Goal: Information Seeking & Learning: Learn about a topic

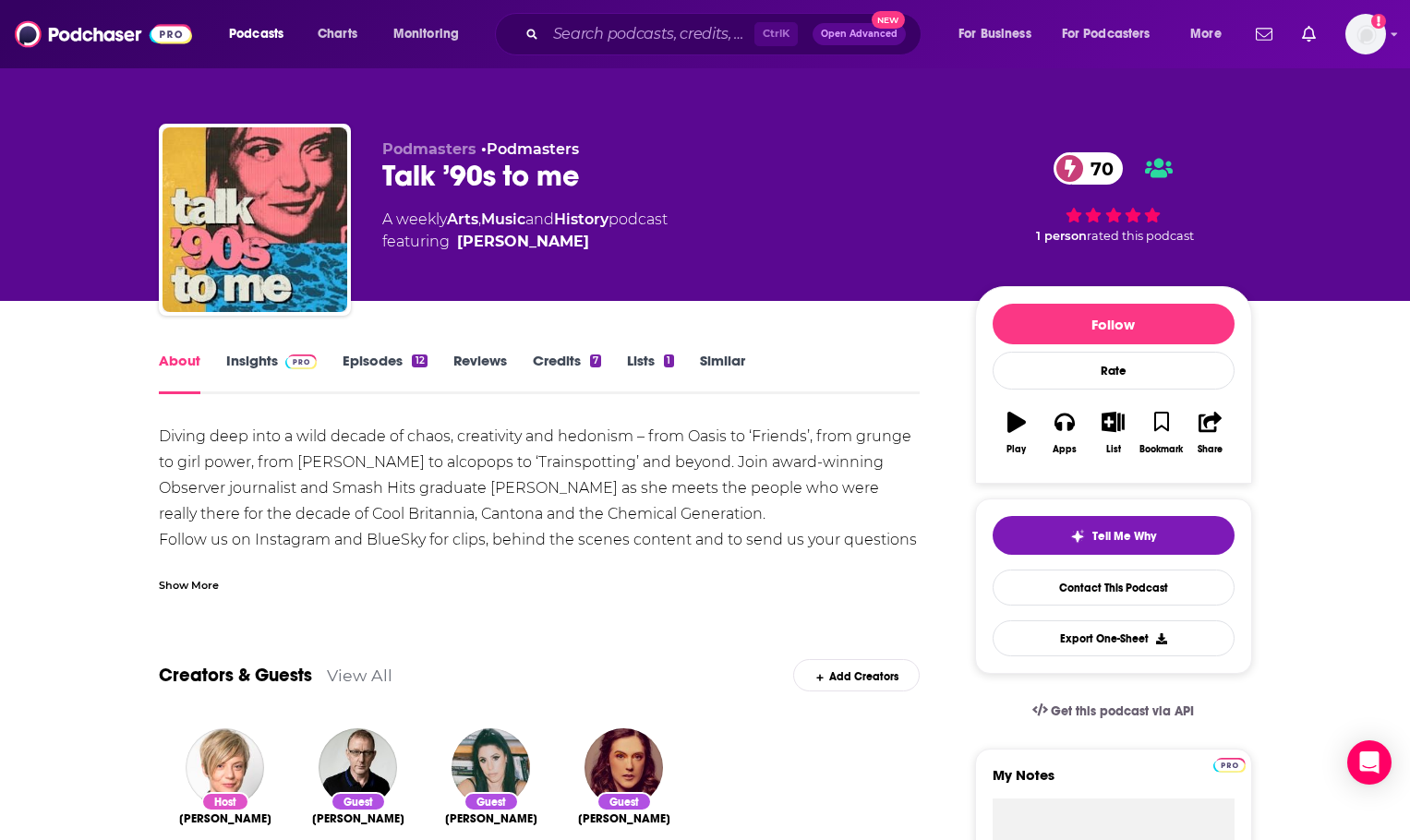
click at [289, 372] on link "Insights" at bounding box center [272, 372] width 92 height 42
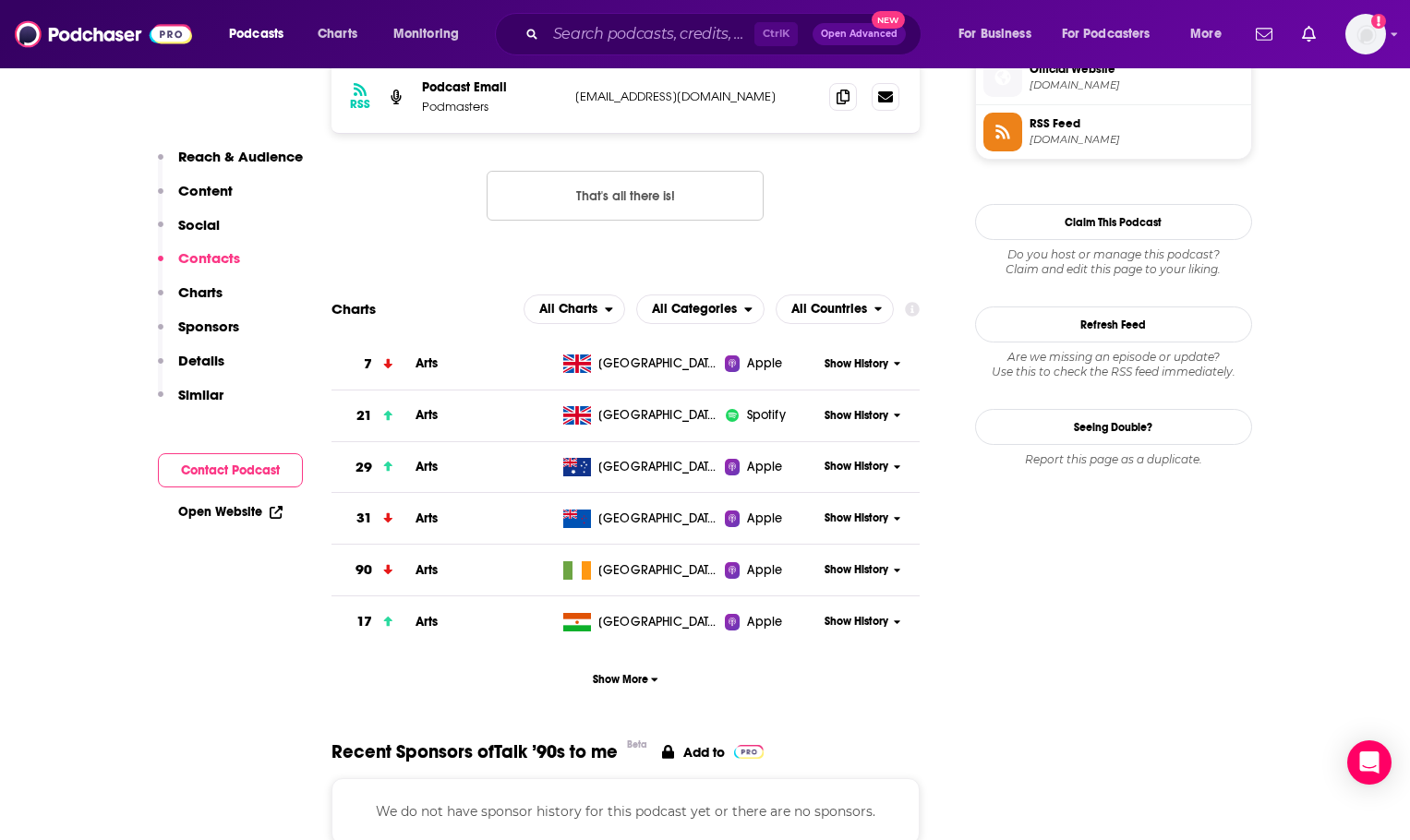
scroll to position [1661, 0]
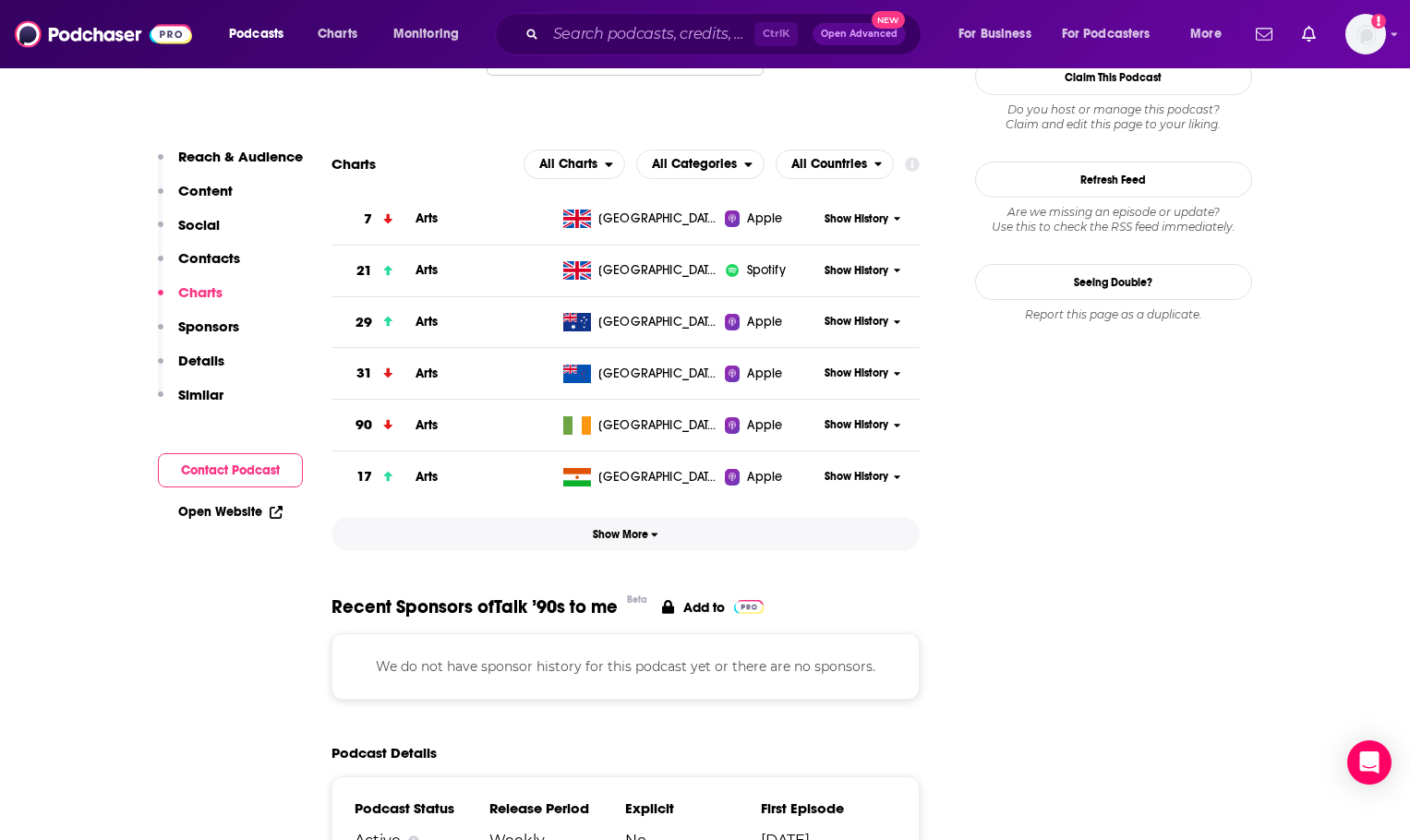
click at [615, 528] on button "Show More" at bounding box center [626, 534] width 589 height 34
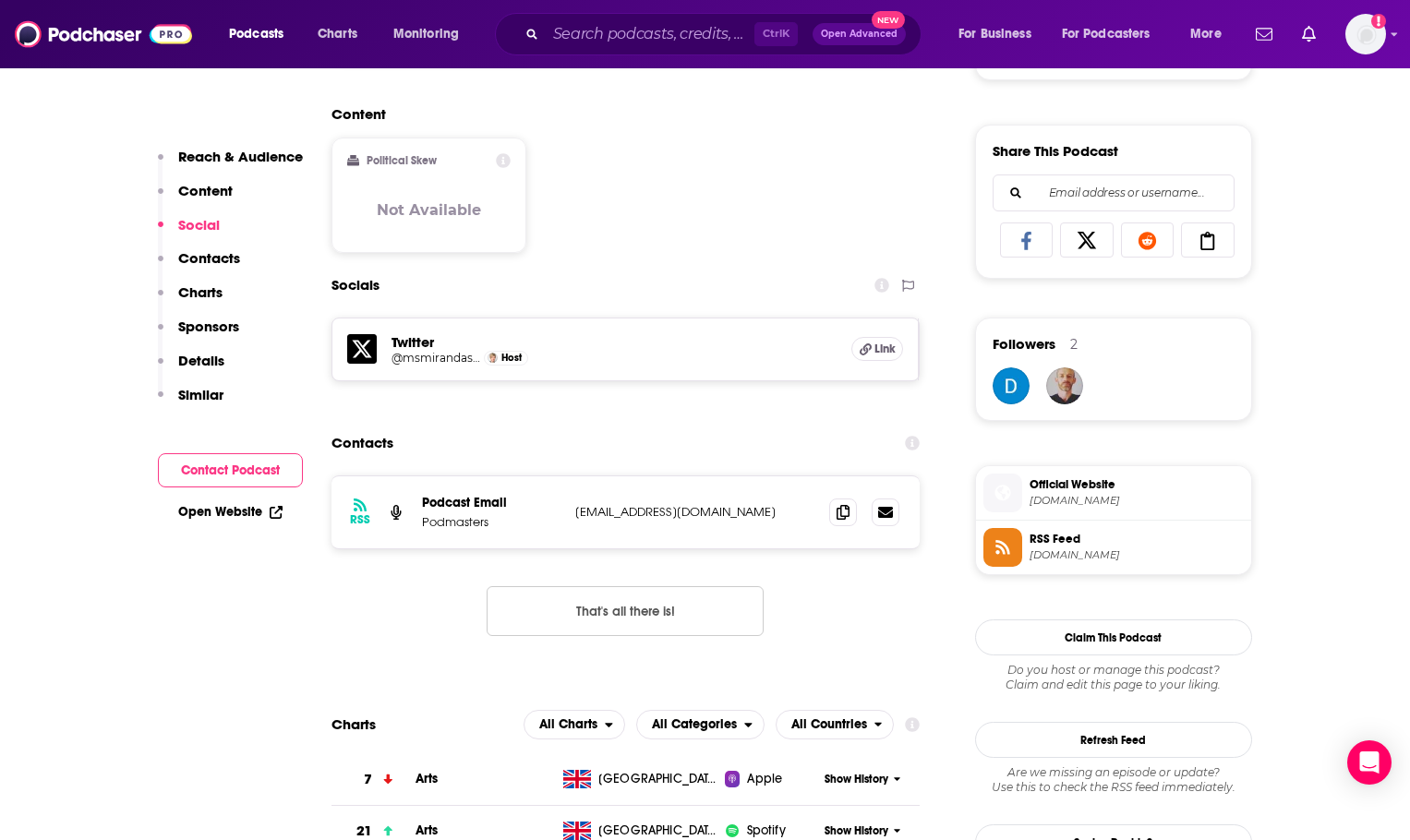
scroll to position [1015, 0]
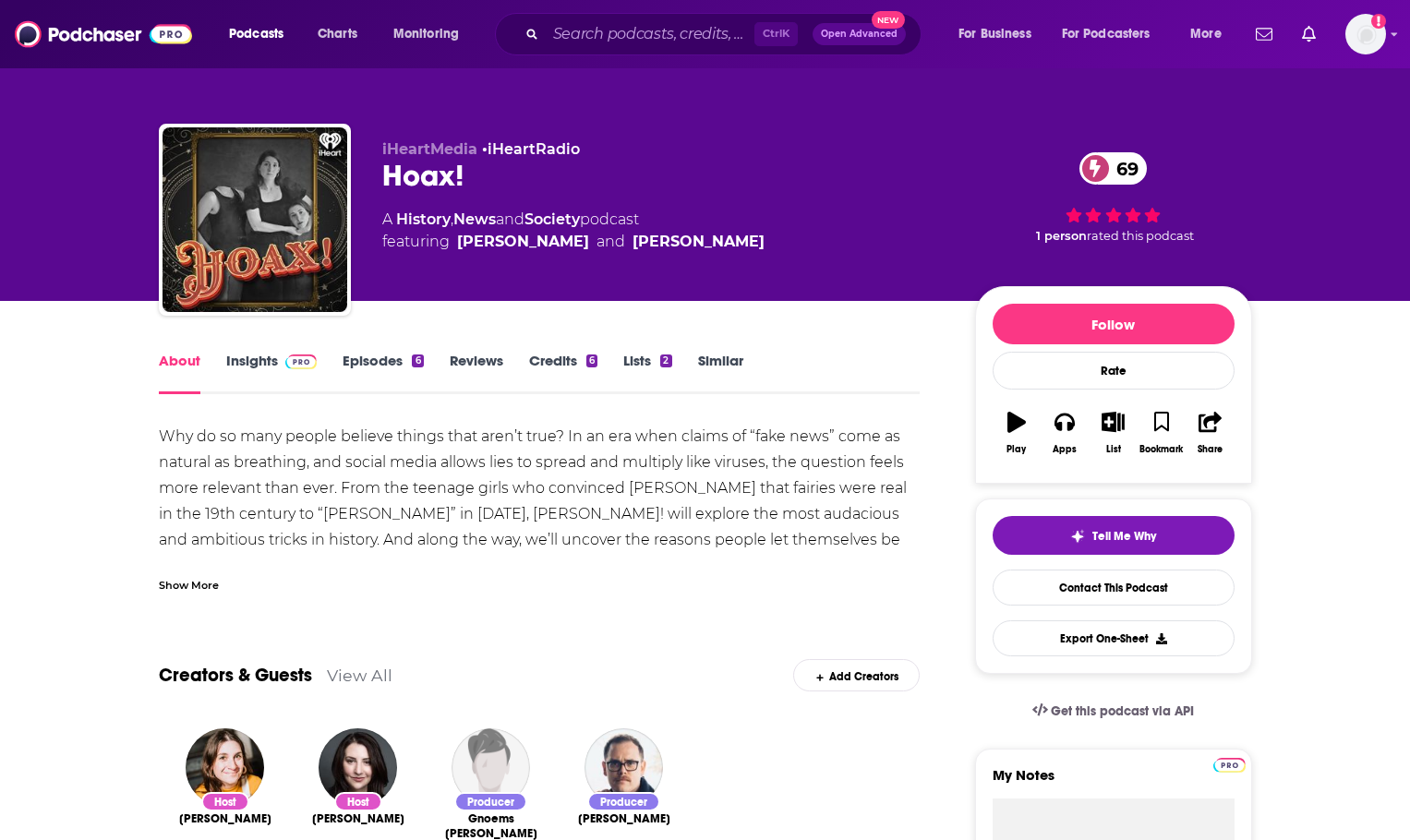
click at [276, 377] on link "Insights" at bounding box center [272, 372] width 92 height 42
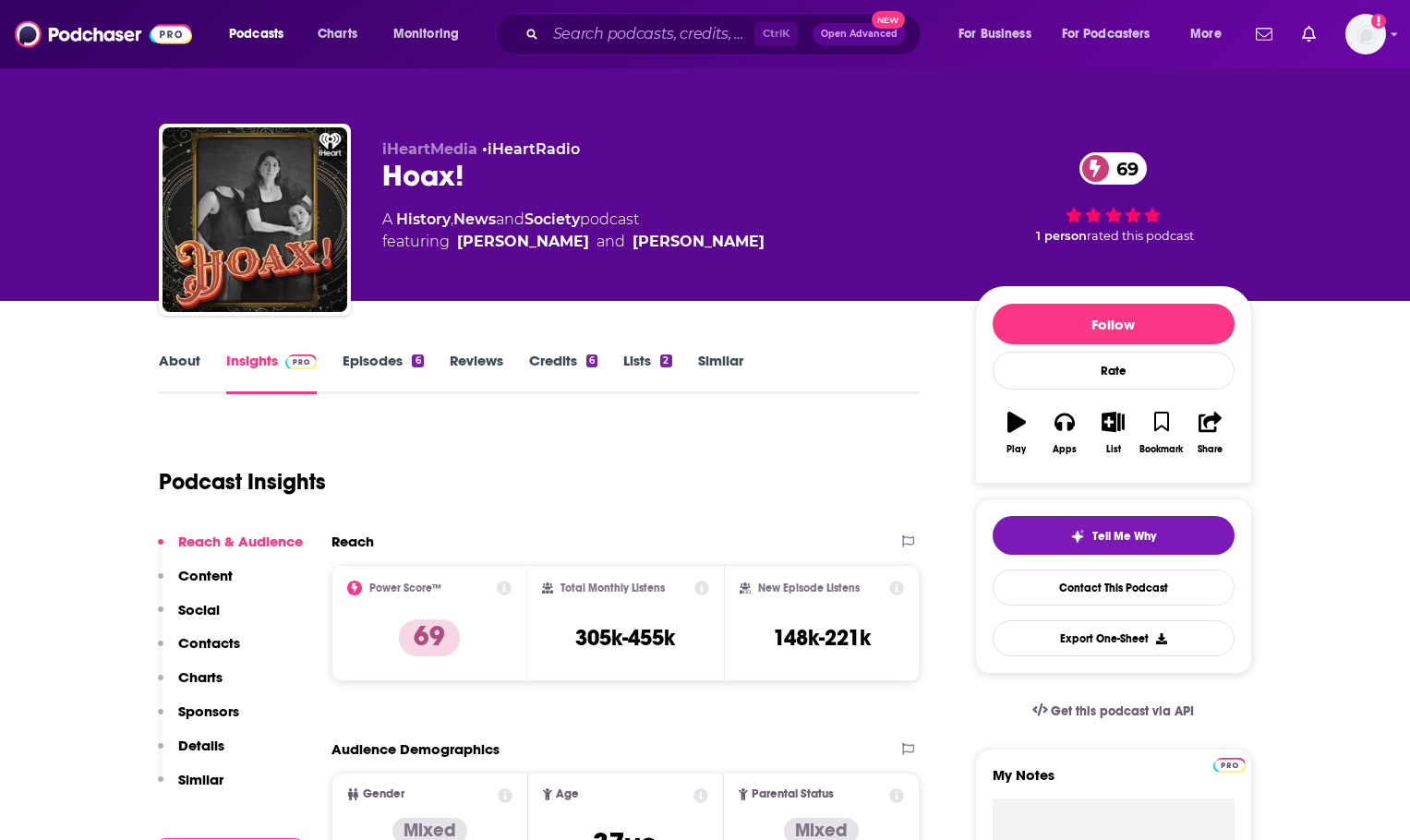
click at [709, 362] on link "Similar" at bounding box center [721, 372] width 45 height 42
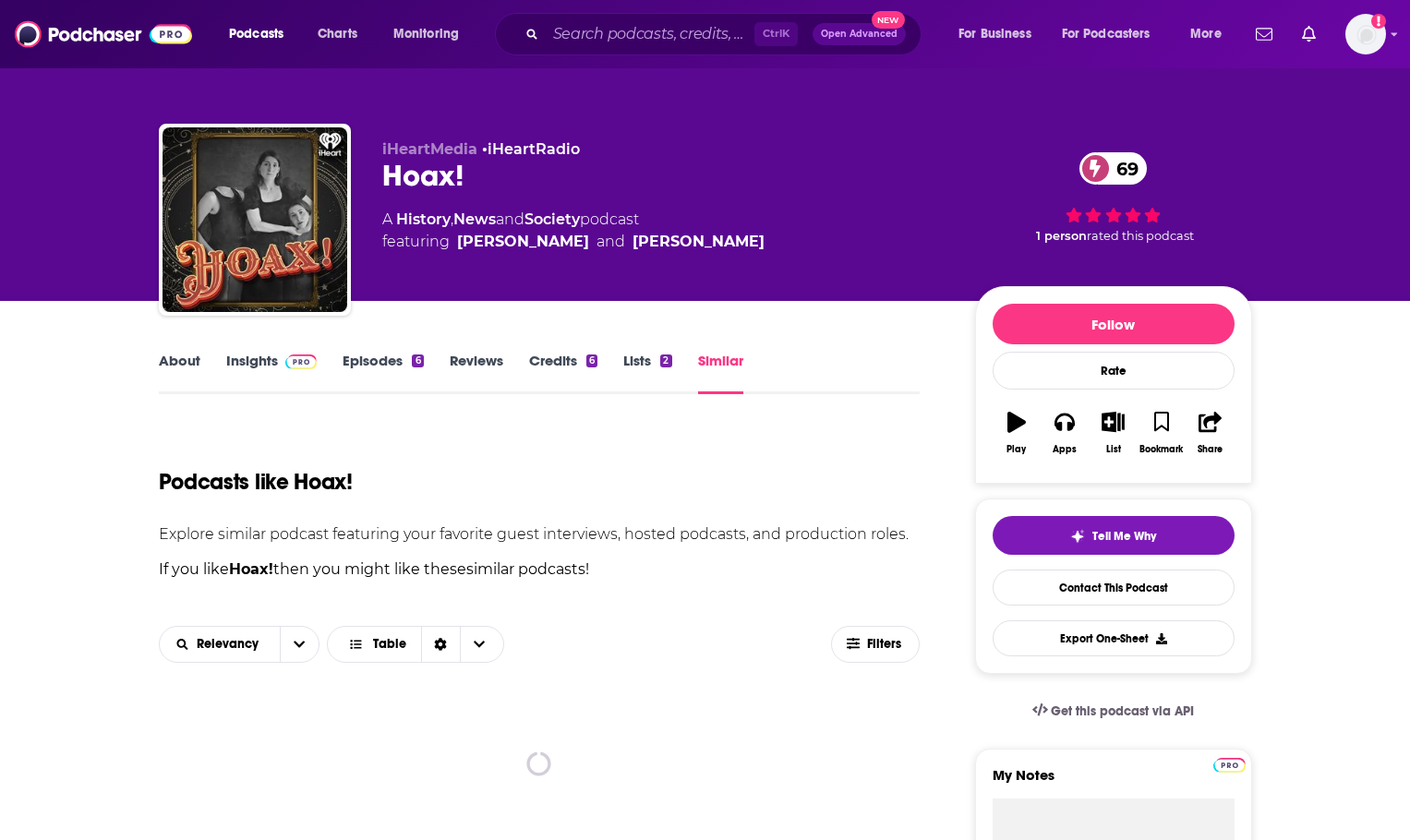
click at [182, 375] on link "About" at bounding box center [179, 372] width 41 height 42
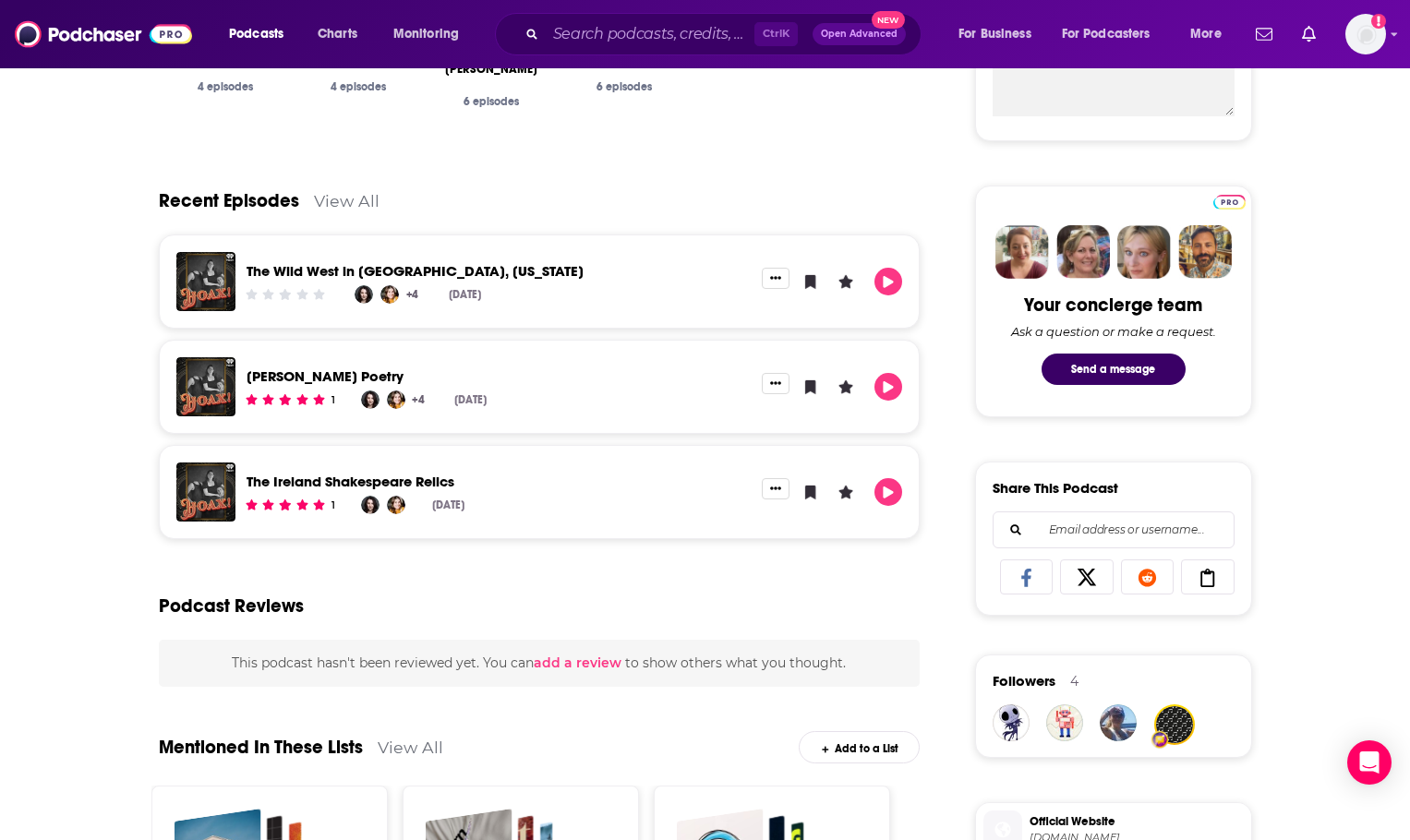
scroll to position [831, 0]
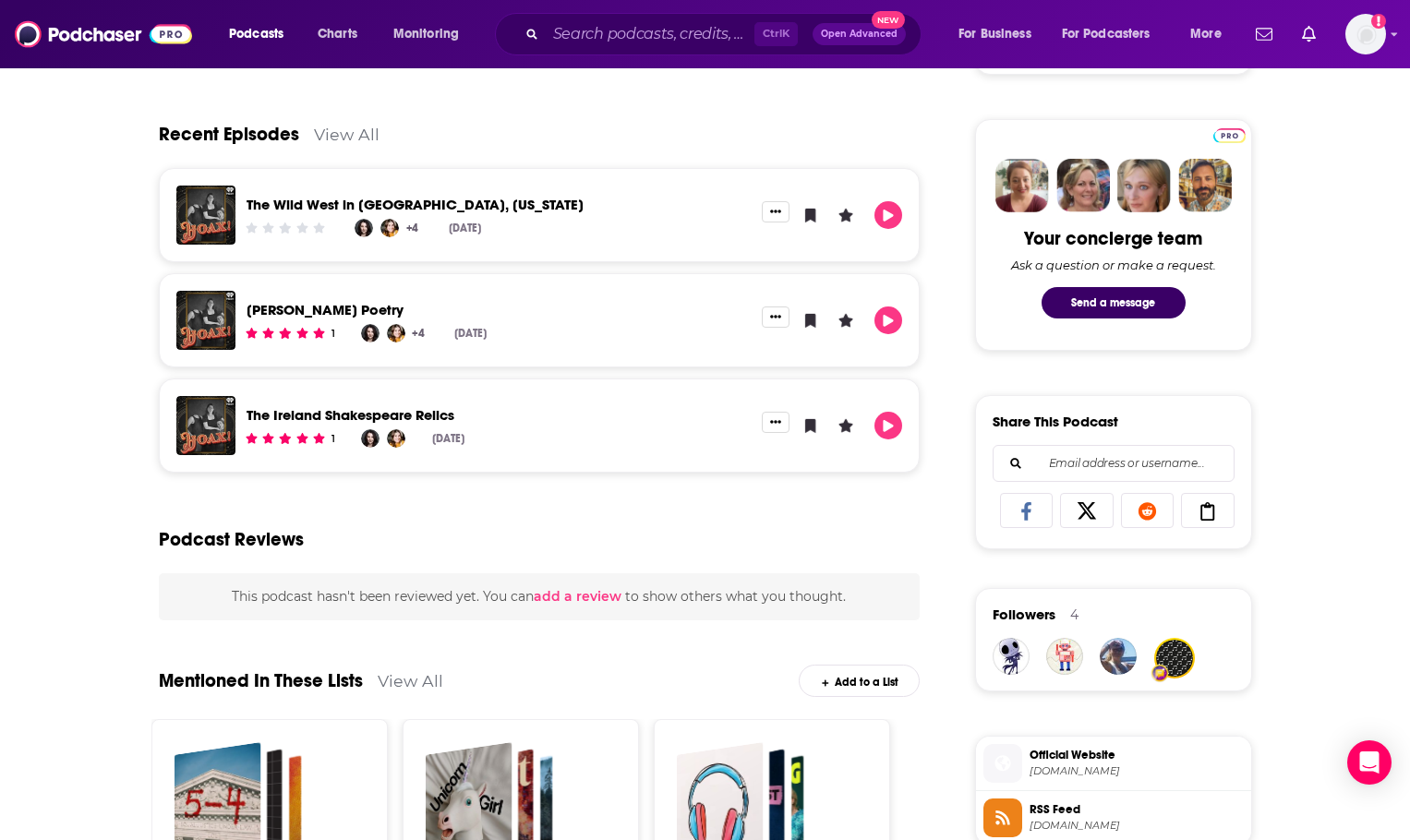
click at [1309, 277] on div "About Insights Episodes 6 Reviews Credits 6 Lists 2 Similar Why do so many peop…" at bounding box center [705, 485] width 1410 height 2031
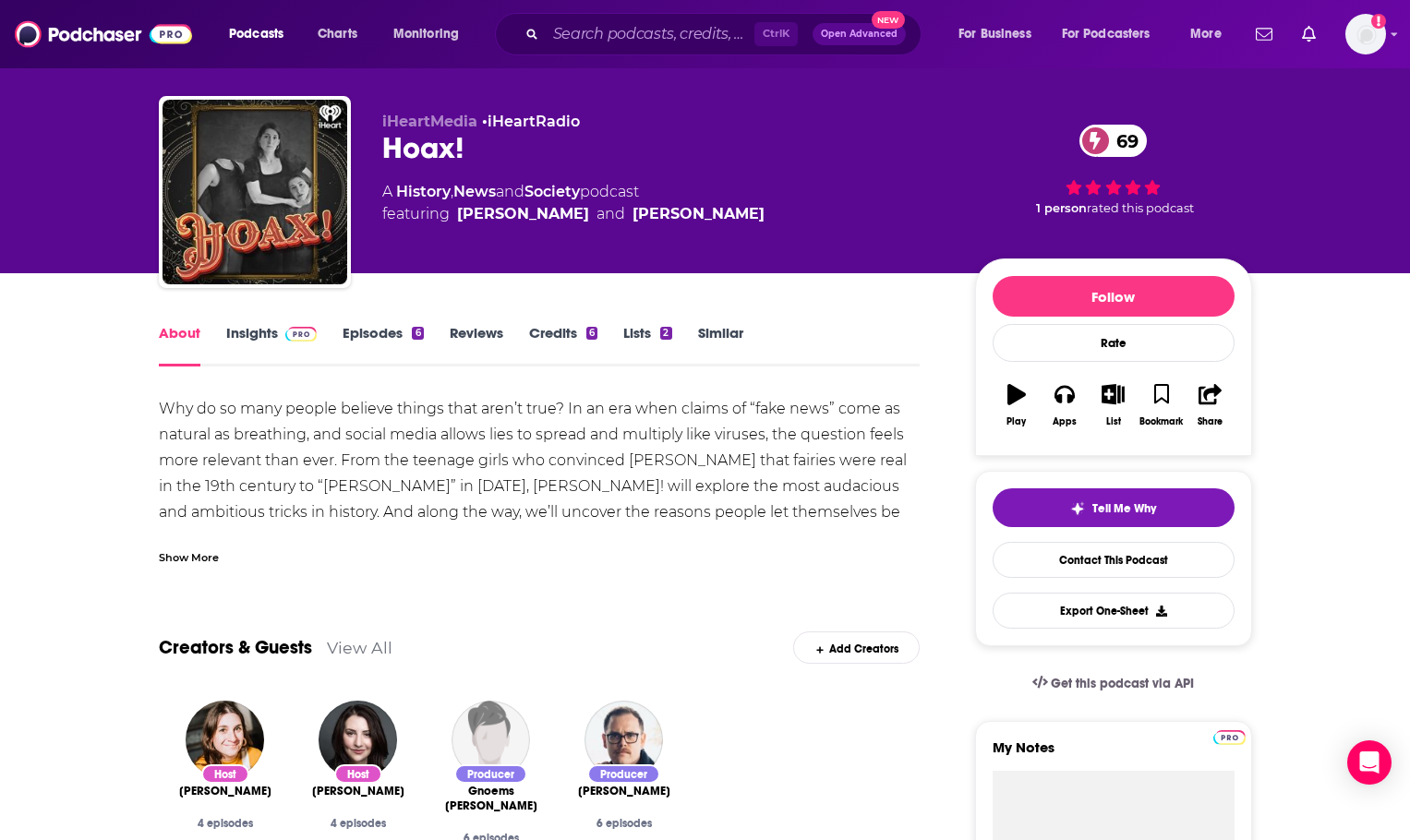
scroll to position [0, 0]
